Goal: Task Accomplishment & Management: Complete application form

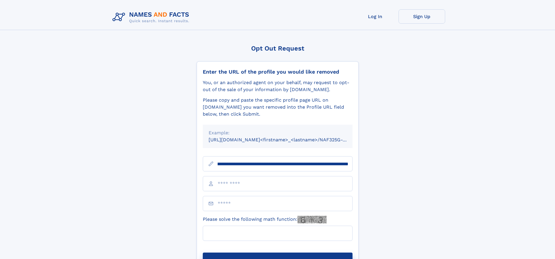
scroll to position [0, 68]
type input "**********"
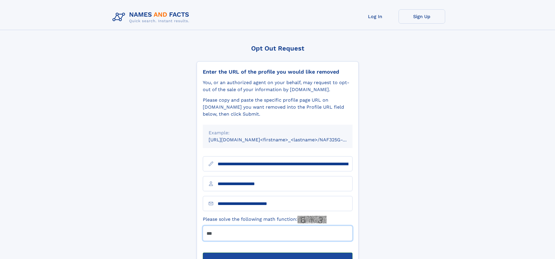
type input "***"
click at [278, 252] on button "Submit Opt Out Request" at bounding box center [278, 261] width 150 height 19
